Goal: Transaction & Acquisition: Subscribe to service/newsletter

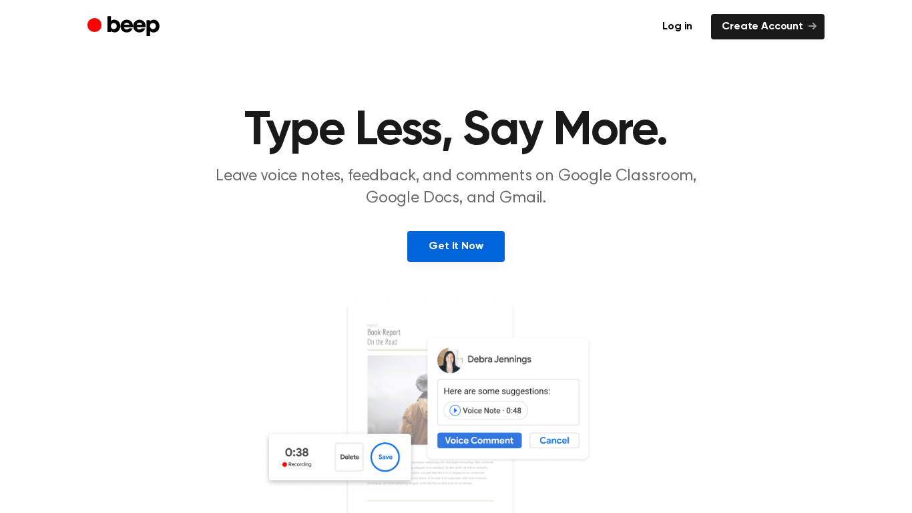
click at [470, 251] on link "Get It Now" at bounding box center [455, 246] width 97 height 31
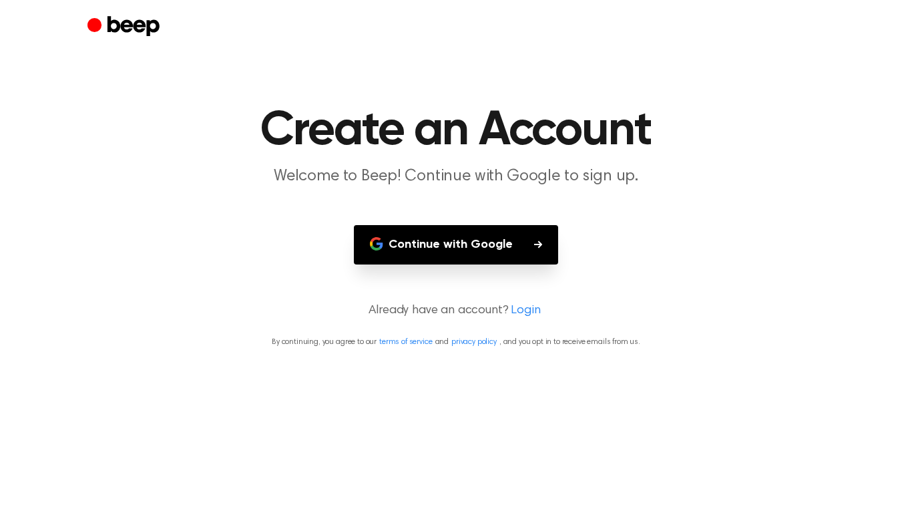
click at [464, 257] on button "Continue with Google" at bounding box center [456, 244] width 204 height 39
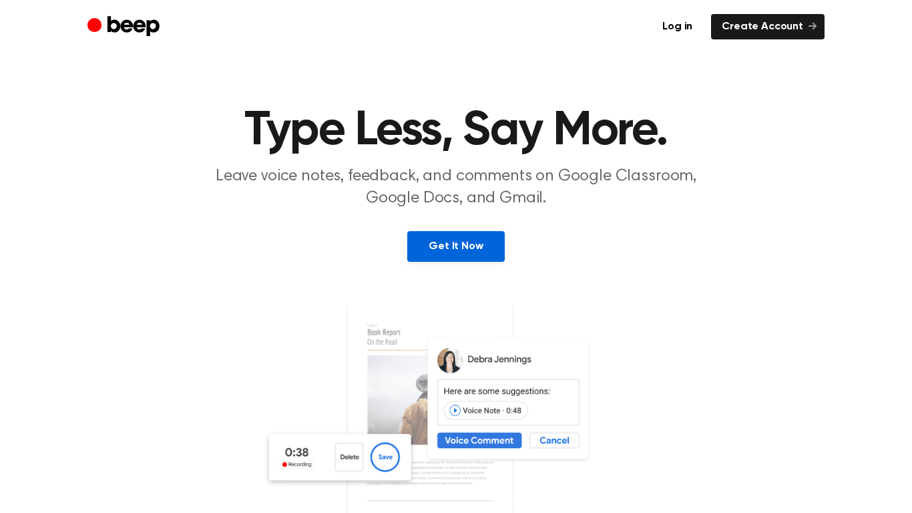
click at [430, 246] on link "Get It Now" at bounding box center [455, 246] width 97 height 31
